Goal: Transaction & Acquisition: Book appointment/travel/reservation

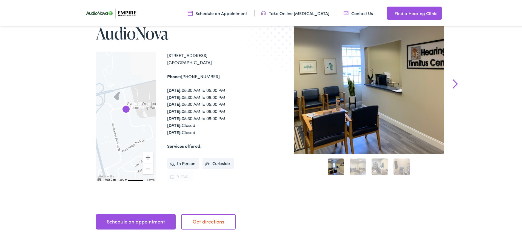
scroll to position [82, 0]
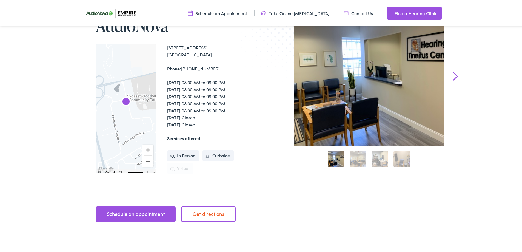
click at [143, 212] on link "Schedule an appointment" at bounding box center [136, 212] width 80 height 15
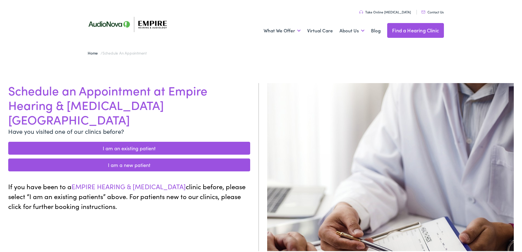
click at [138, 140] on link "I am an existing patient" at bounding box center [129, 146] width 242 height 13
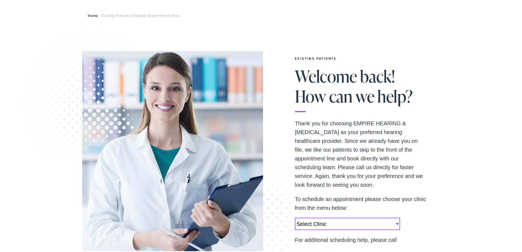
scroll to position [110, 0]
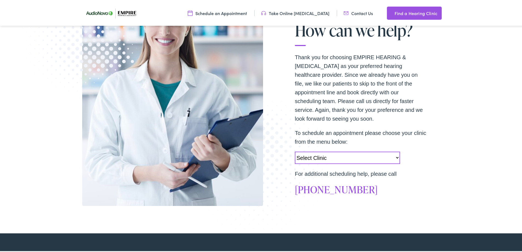
click at [340, 158] on select "Select Clinic Norwich-NY-AudioNova 43 Hale Street Amherst-NY-AudioNova 315 Albe…" at bounding box center [347, 156] width 105 height 12
select select "https://empirehearing.alpacaaudiology.com/locations/woodbury-ny/"
click at [295, 150] on select "Select Clinic Norwich-NY-AudioNova 43 Hale Street Amherst-NY-AudioNova 315 Albe…" at bounding box center [347, 156] width 105 height 12
click at [356, 157] on select "Select Clinic Norwich-NY-AudioNova 43 Hale Street Amherst-NY-AudioNova 315 Albe…" at bounding box center [347, 156] width 105 height 12
click at [295, 150] on select "Select Clinic Norwich-NY-AudioNova 43 Hale Street Amherst-NY-AudioNova 315 Albe…" at bounding box center [347, 156] width 105 height 12
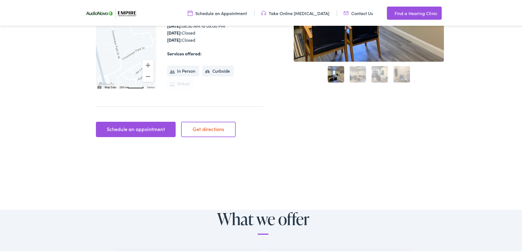
scroll to position [164, 0]
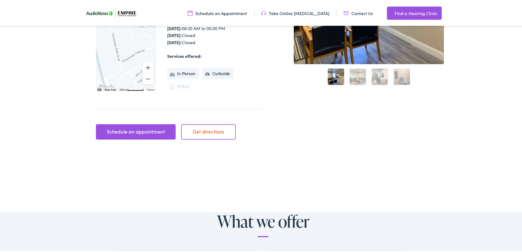
click at [134, 130] on link "Schedule an appointment" at bounding box center [136, 130] width 80 height 15
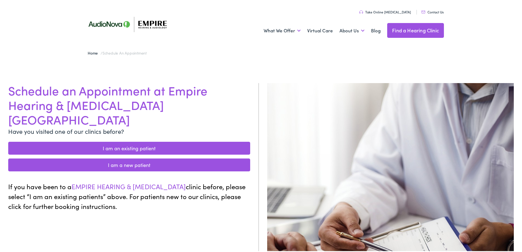
click at [134, 140] on link "I am an existing patient" at bounding box center [129, 146] width 242 height 13
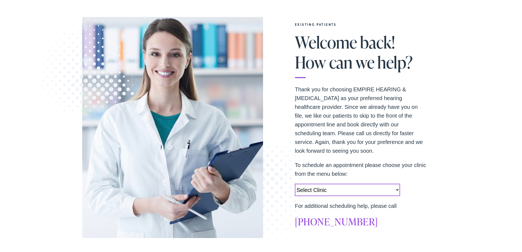
scroll to position [110, 0]
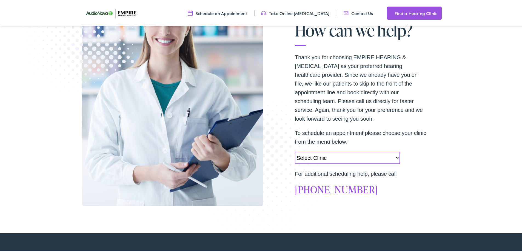
click at [342, 154] on select "Select Clinic [GEOGRAPHIC_DATA]-[GEOGRAPHIC_DATA]-AudioNova [STREET_ADDRESS][PE…" at bounding box center [347, 156] width 105 height 12
select select "[URL][DOMAIN_NAME]"
click at [295, 150] on select "Select Clinic [GEOGRAPHIC_DATA]-[GEOGRAPHIC_DATA]-AudioNova [STREET_ADDRESS][PE…" at bounding box center [347, 156] width 105 height 12
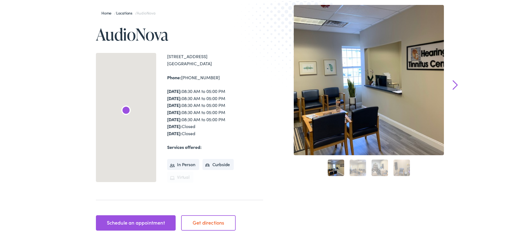
scroll to position [82, 0]
